Goal: Check status: Check status

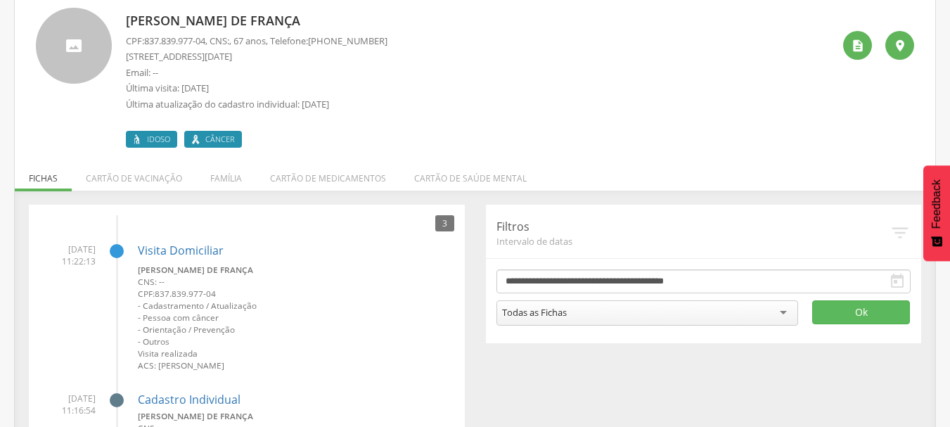
scroll to position [86, 0]
click at [214, 180] on li "Família" at bounding box center [226, 175] width 60 height 33
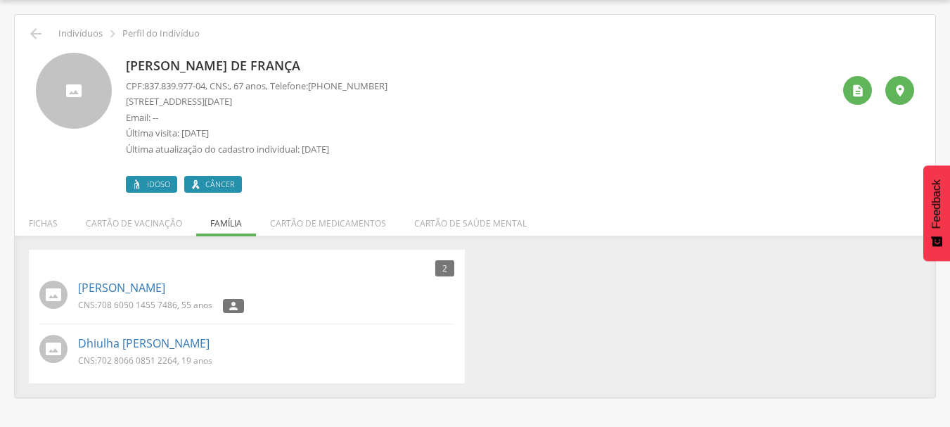
scroll to position [42, 0]
click at [46, 227] on li "Fichas" at bounding box center [43, 219] width 57 height 33
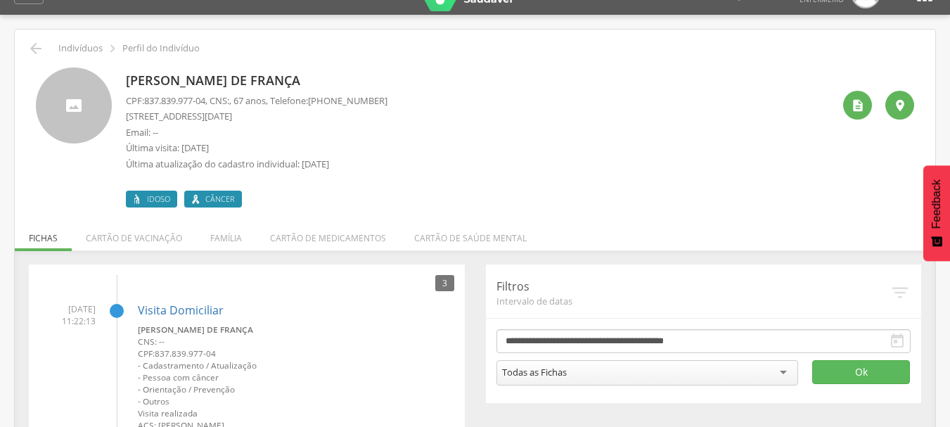
scroll to position [16, 0]
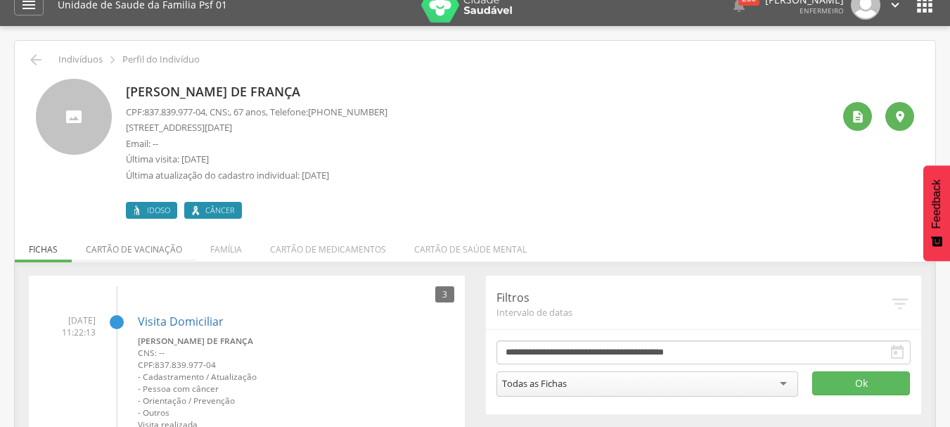
click at [160, 249] on li "Cartão de vacinação" at bounding box center [134, 245] width 124 height 33
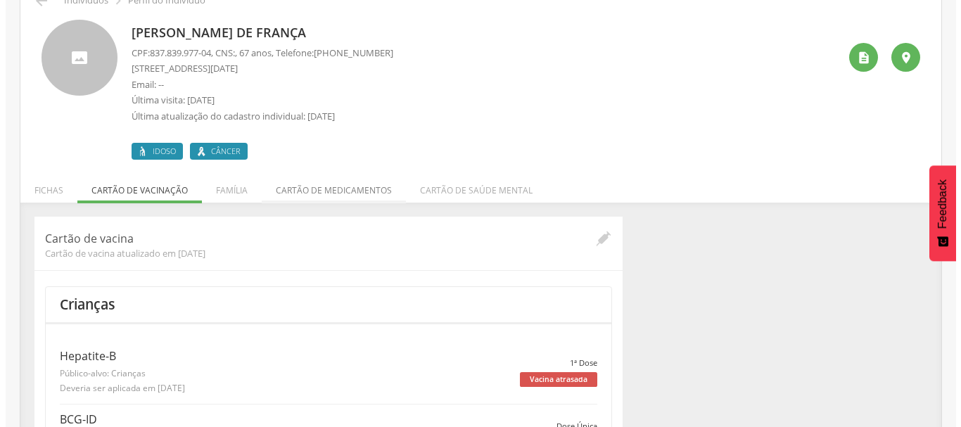
scroll to position [0, 0]
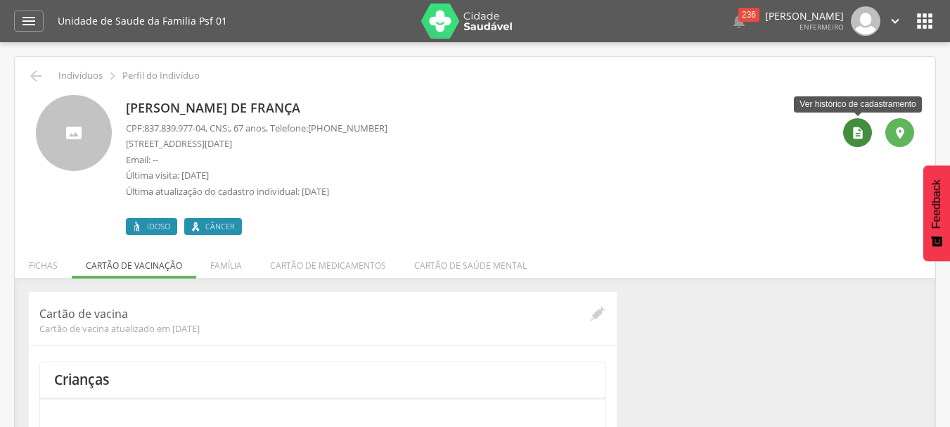
click at [865, 136] on div "" at bounding box center [857, 132] width 29 height 29
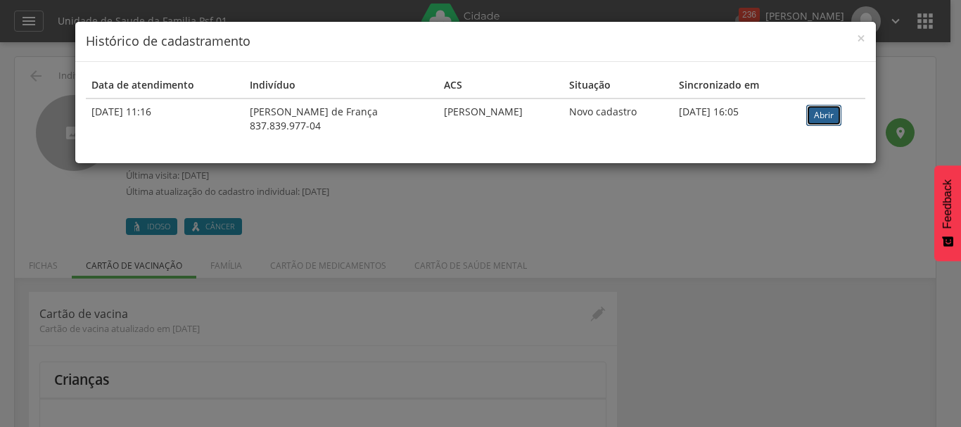
click at [816, 117] on link "Abrir" at bounding box center [823, 115] width 35 height 21
click at [818, 110] on link "Abrir" at bounding box center [823, 115] width 35 height 21
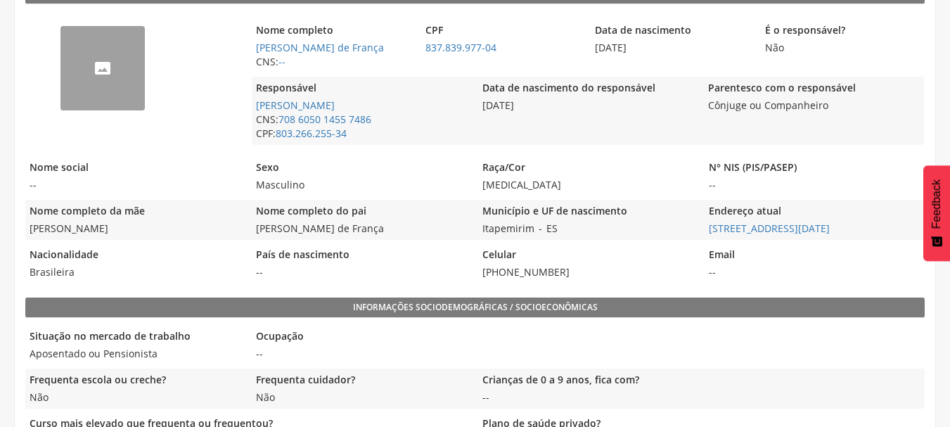
scroll to position [352, 0]
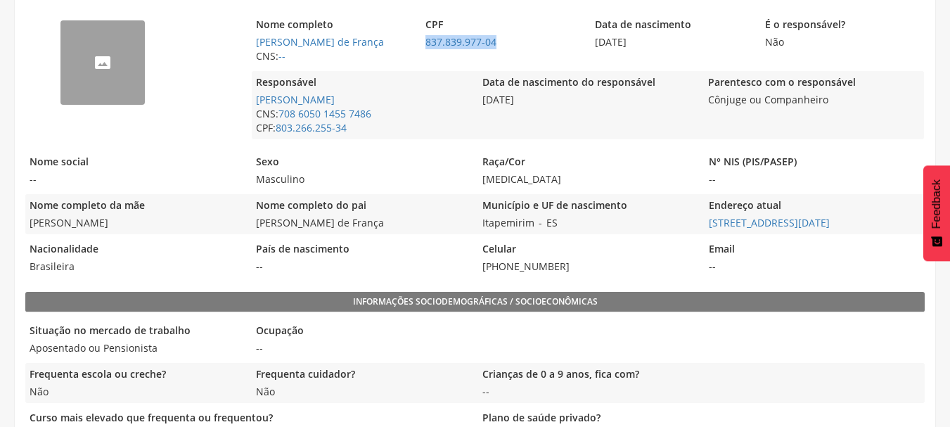
drag, startPoint x: 422, startPoint y: 41, endPoint x: 508, endPoint y: 42, distance: 85.8
click at [508, 42] on span "837.839.977-04" at bounding box center [502, 42] width 162 height 14
copy link "837.839.977-04"
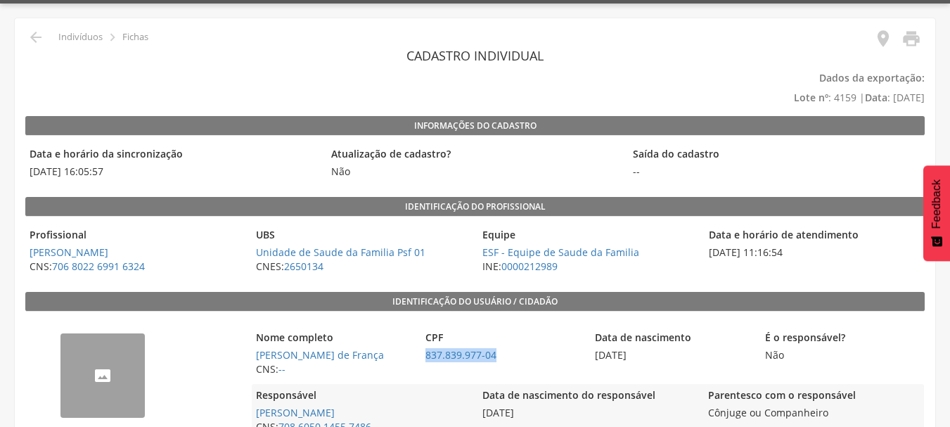
scroll to position [0, 0]
